Goal: Information Seeking & Learning: Learn about a topic

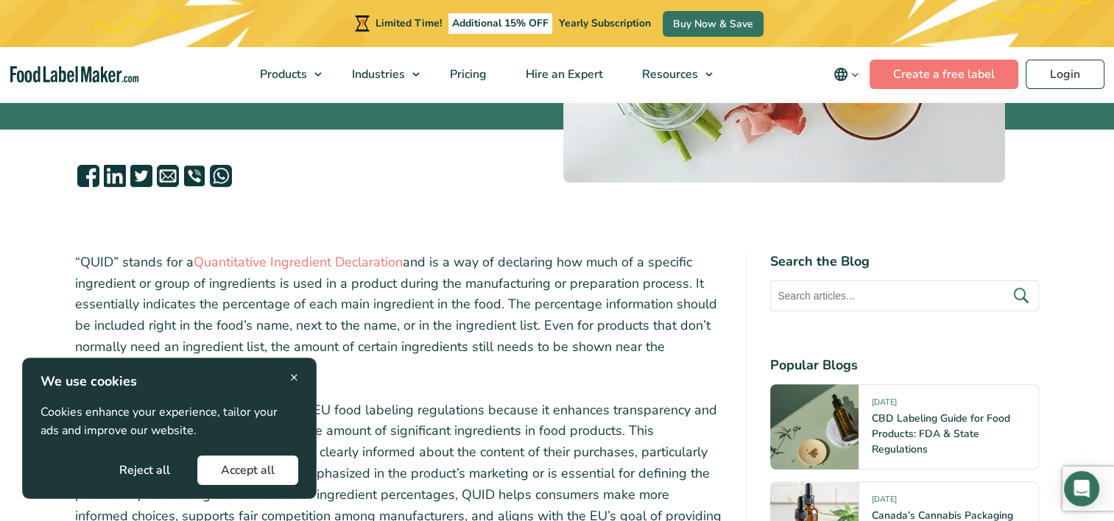
scroll to position [442, 0]
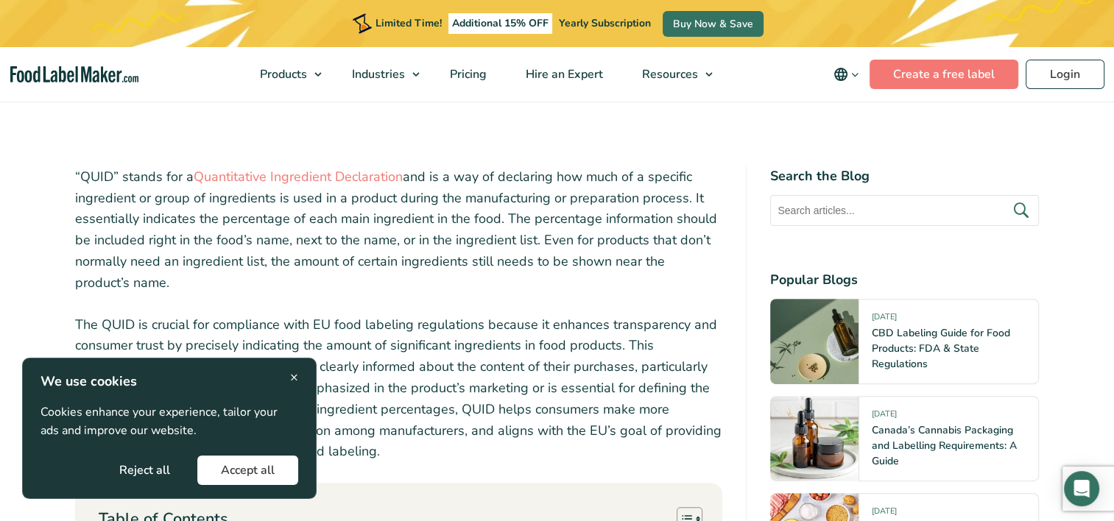
click at [294, 386] on span "×" at bounding box center [294, 377] width 8 height 20
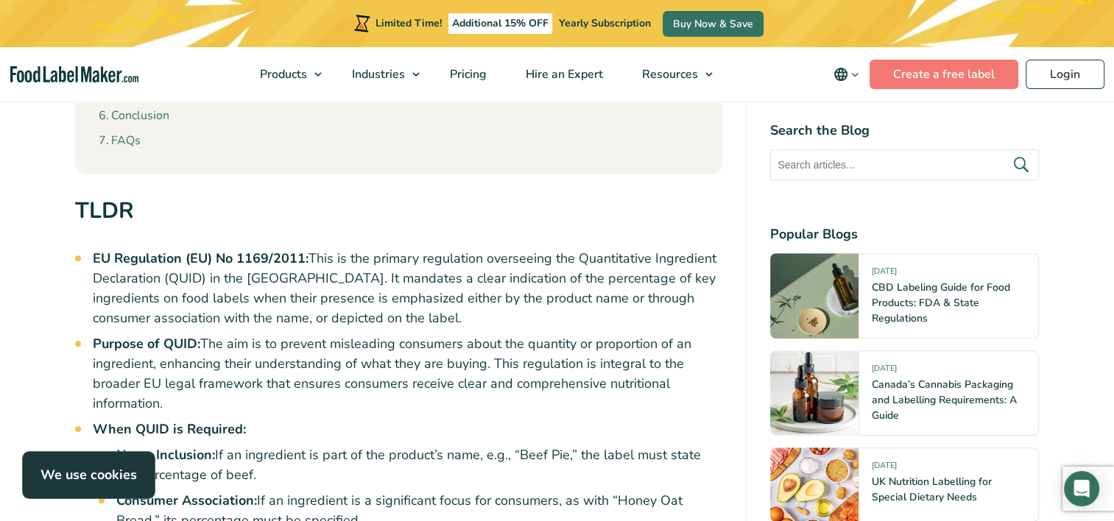
scroll to position [1031, 0]
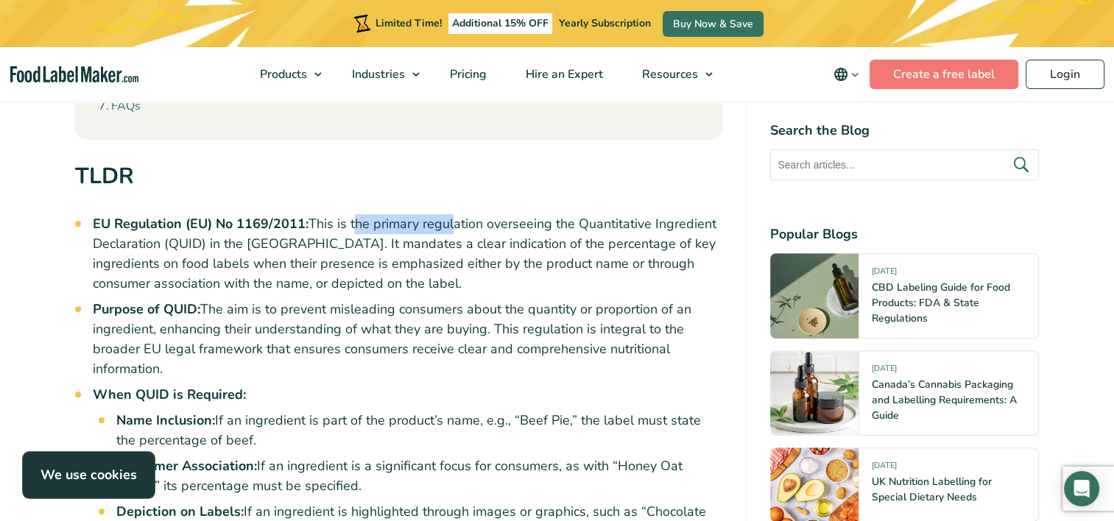
drag, startPoint x: 353, startPoint y: 220, endPoint x: 453, endPoint y: 222, distance: 99.4
click at [453, 222] on li "EU Regulation (EU) No 1169/2011: This is the primary regulation overseeing the …" at bounding box center [408, 254] width 630 height 80
click at [454, 223] on li "EU Regulation (EU) No 1169/2011: This is the primary regulation overseeing the …" at bounding box center [408, 254] width 630 height 80
click at [244, 247] on li "EU Regulation (EU) No 1169/2011: This is the primary regulation overseeing the …" at bounding box center [408, 254] width 630 height 80
drag, startPoint x: 253, startPoint y: 250, endPoint x: 353, endPoint y: 250, distance: 100.9
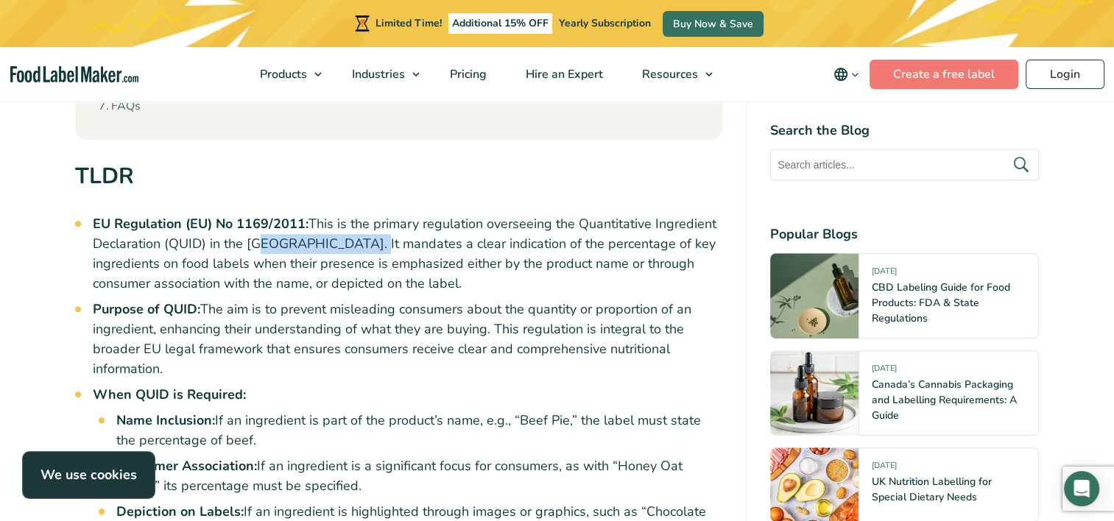
click at [353, 250] on li "EU Regulation (EU) No 1169/2011: This is the primary regulation overseeing the …" at bounding box center [408, 254] width 630 height 80
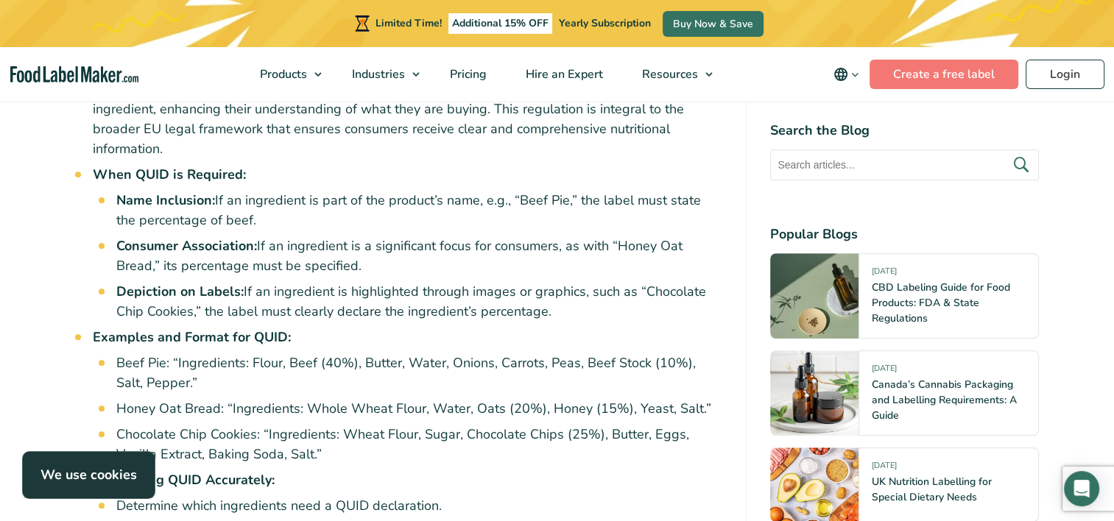
scroll to position [1252, 0]
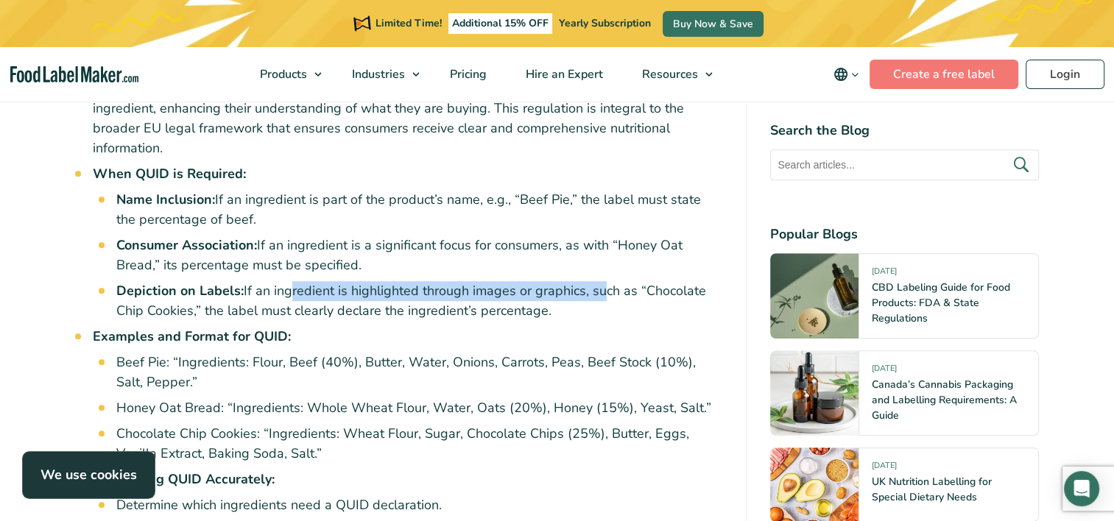
drag, startPoint x: 286, startPoint y: 289, endPoint x: 596, endPoint y: 283, distance: 310.7
click at [596, 283] on li "Depiction on Labels: If an ingredient is highlighted through images or graphics…" at bounding box center [419, 301] width 607 height 40
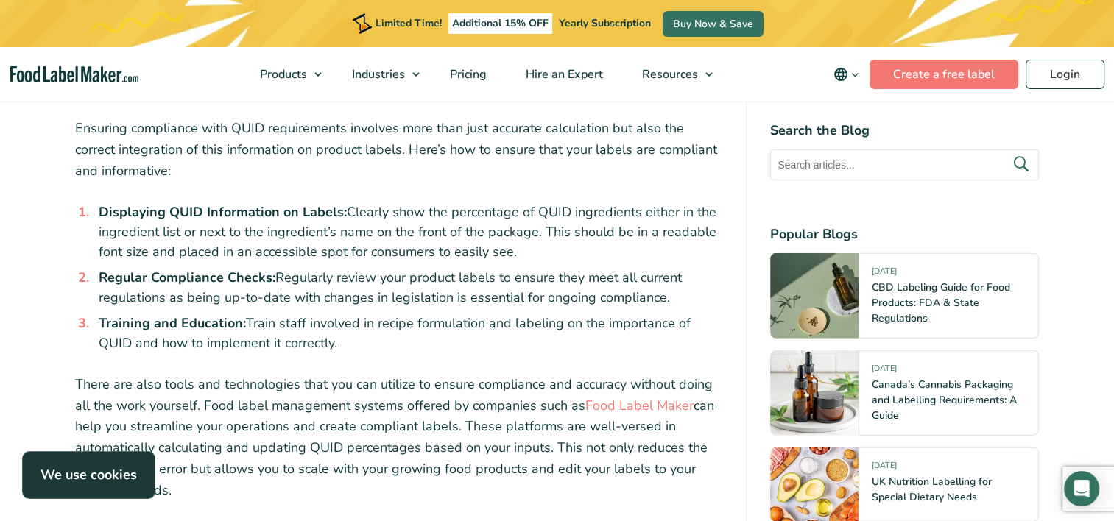
scroll to position [3976, 0]
